Goal: Task Accomplishment & Management: Manage account settings

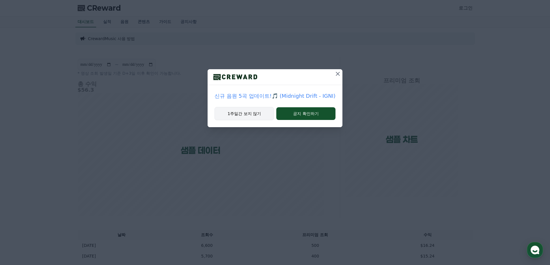
click at [239, 115] on button "1주일간 보지 않기" at bounding box center [244, 113] width 59 height 13
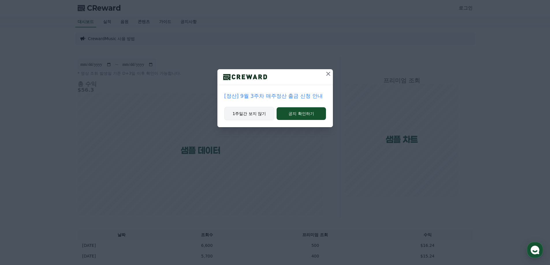
click at [259, 114] on button "1주일간 보지 않기" at bounding box center [249, 113] width 50 height 13
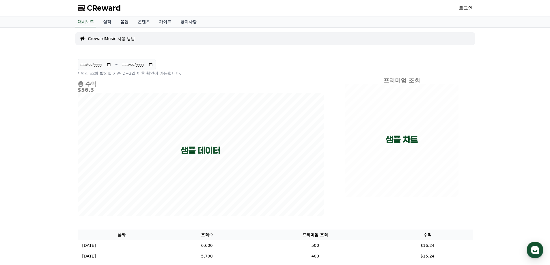
click at [124, 21] on link "음원" at bounding box center [124, 21] width 17 height 11
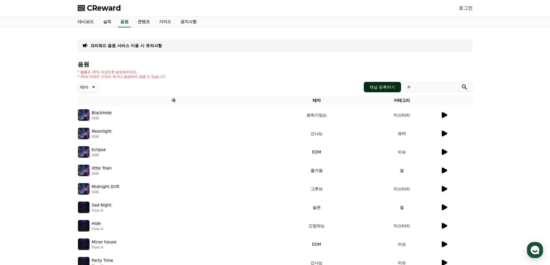
click at [381, 85] on button "채널 등록하기" at bounding box center [382, 87] width 37 height 10
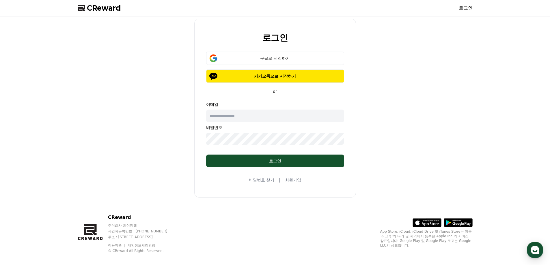
type input "**********"
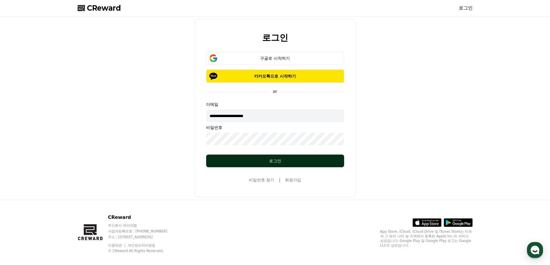
click at [273, 163] on div "로그인" at bounding box center [275, 161] width 115 height 6
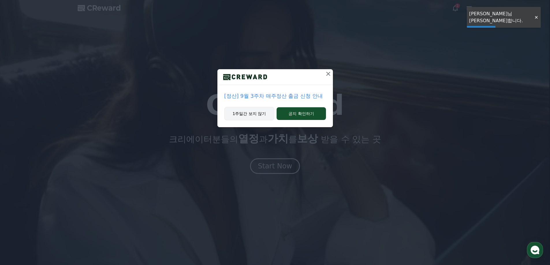
click at [248, 112] on button "1주일간 보지 않기" at bounding box center [249, 113] width 50 height 13
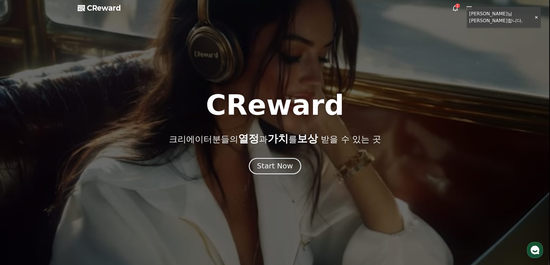
click at [282, 173] on button "Start Now" at bounding box center [275, 166] width 52 height 16
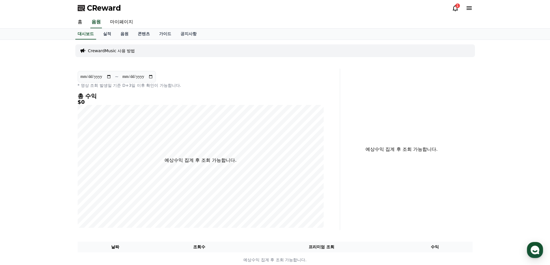
click at [457, 10] on icon at bounding box center [455, 8] width 5 height 6
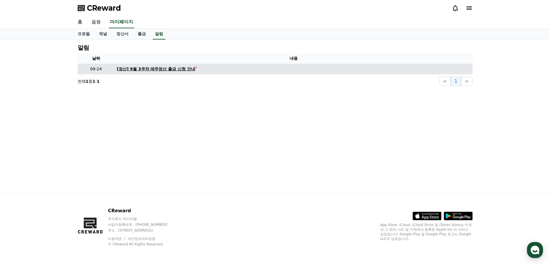
click at [157, 69] on div "[정산] 9월 3주차 매주정산 출금 신청 안내" at bounding box center [156, 69] width 79 height 6
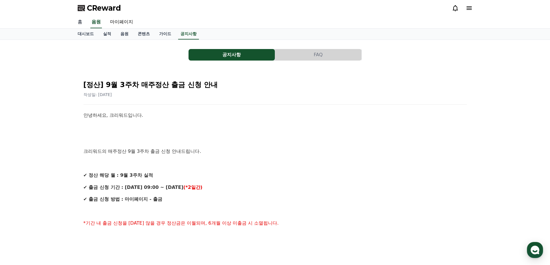
click at [83, 21] on link "홈" at bounding box center [80, 22] width 14 height 12
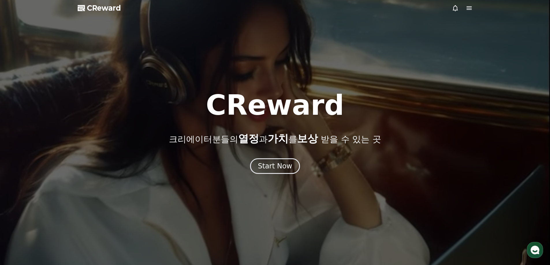
click at [92, 9] on span "CReward" at bounding box center [104, 7] width 34 height 9
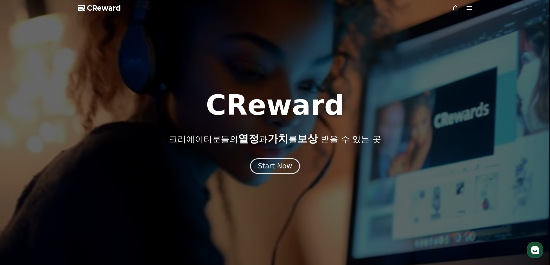
click at [110, 9] on span "CReward" at bounding box center [104, 7] width 34 height 9
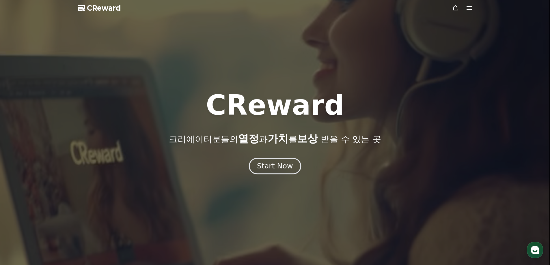
click at [280, 164] on div "Start Now" at bounding box center [275, 166] width 36 height 10
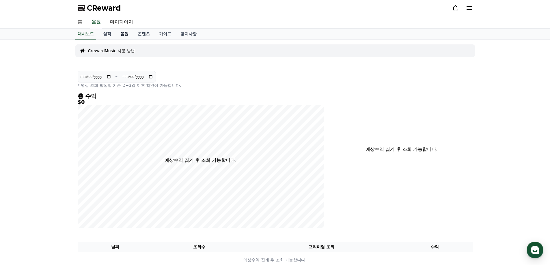
click at [121, 33] on link "음원" at bounding box center [124, 34] width 17 height 11
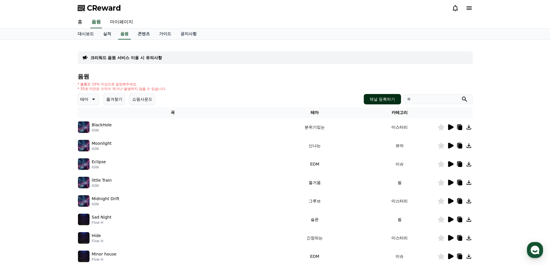
click at [373, 100] on button "채널 등록하기" at bounding box center [382, 99] width 37 height 10
